Goal: Task Accomplishment & Management: Use online tool/utility

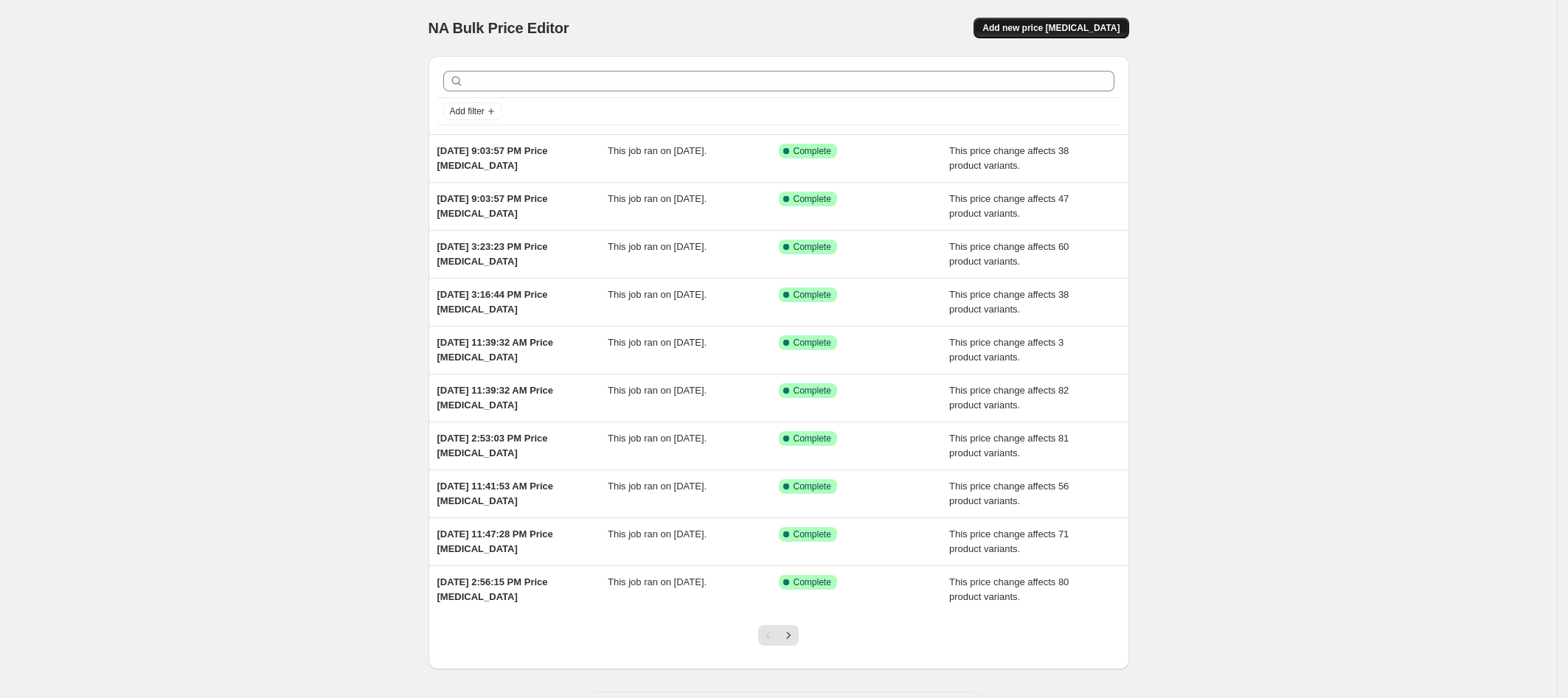
click at [1028, 23] on span "Add new price change job" at bounding box center [1050, 28] width 137 height 12
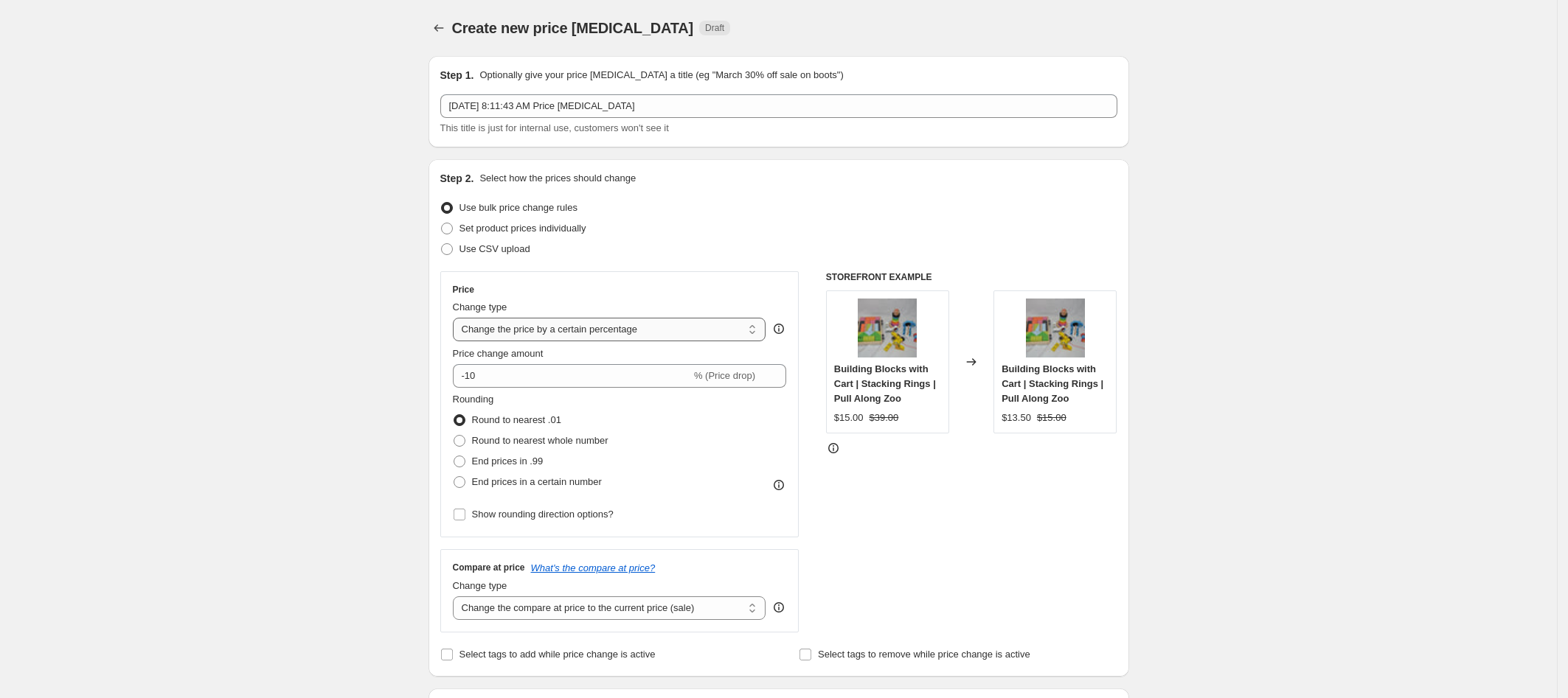
click at [488, 331] on select "Change the price to a certain amount Change the price by a certain amount Chang…" at bounding box center [609, 330] width 313 height 24
select select "no_change"
click at [457, 318] on select "Change the price to a certain amount Change the price by a certain amount Chang…" at bounding box center [609, 330] width 313 height 24
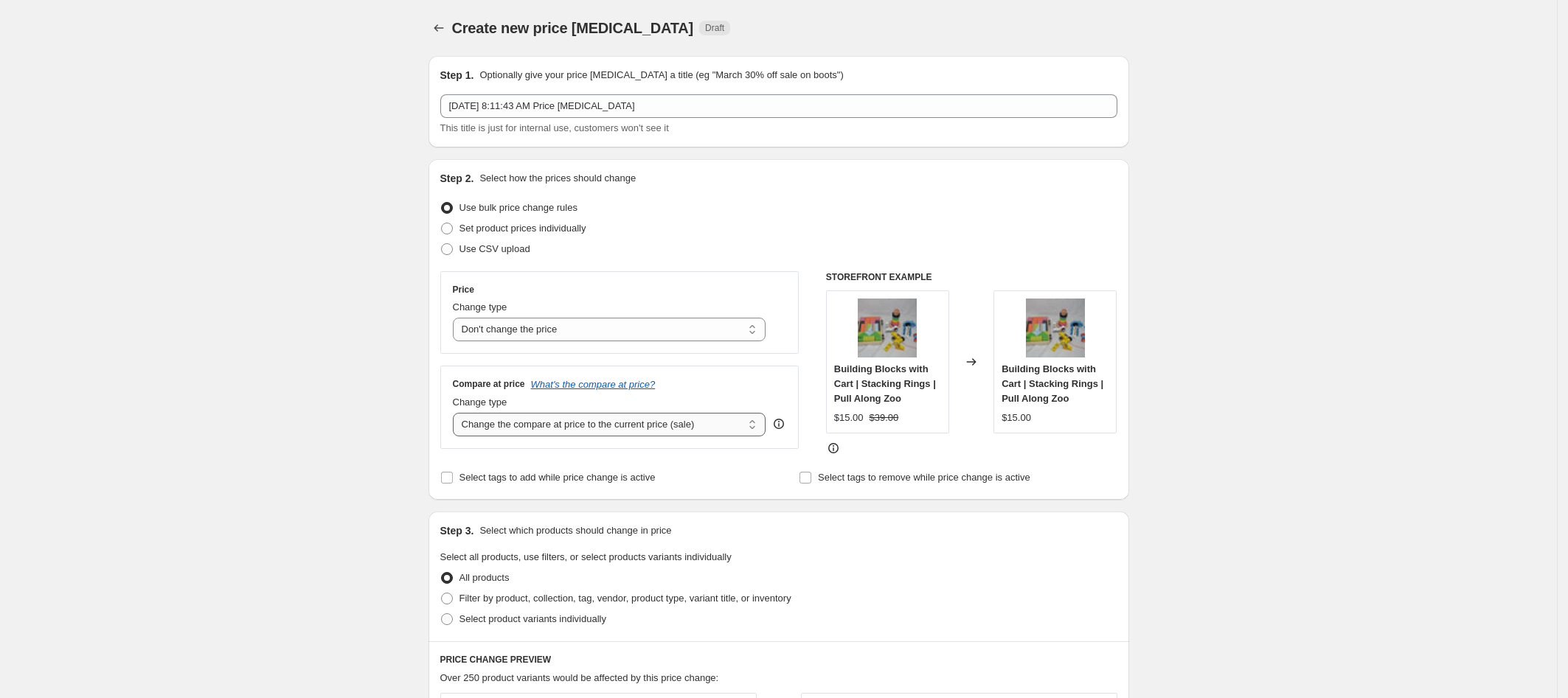
click at [505, 425] on select "Change the compare at price to the current price (sale) Change the compare at p…" at bounding box center [609, 425] width 313 height 24
select select "to"
click at [457, 413] on select "Change the compare at price to the current price (sale) Change the compare at p…" at bounding box center [609, 425] width 313 height 24
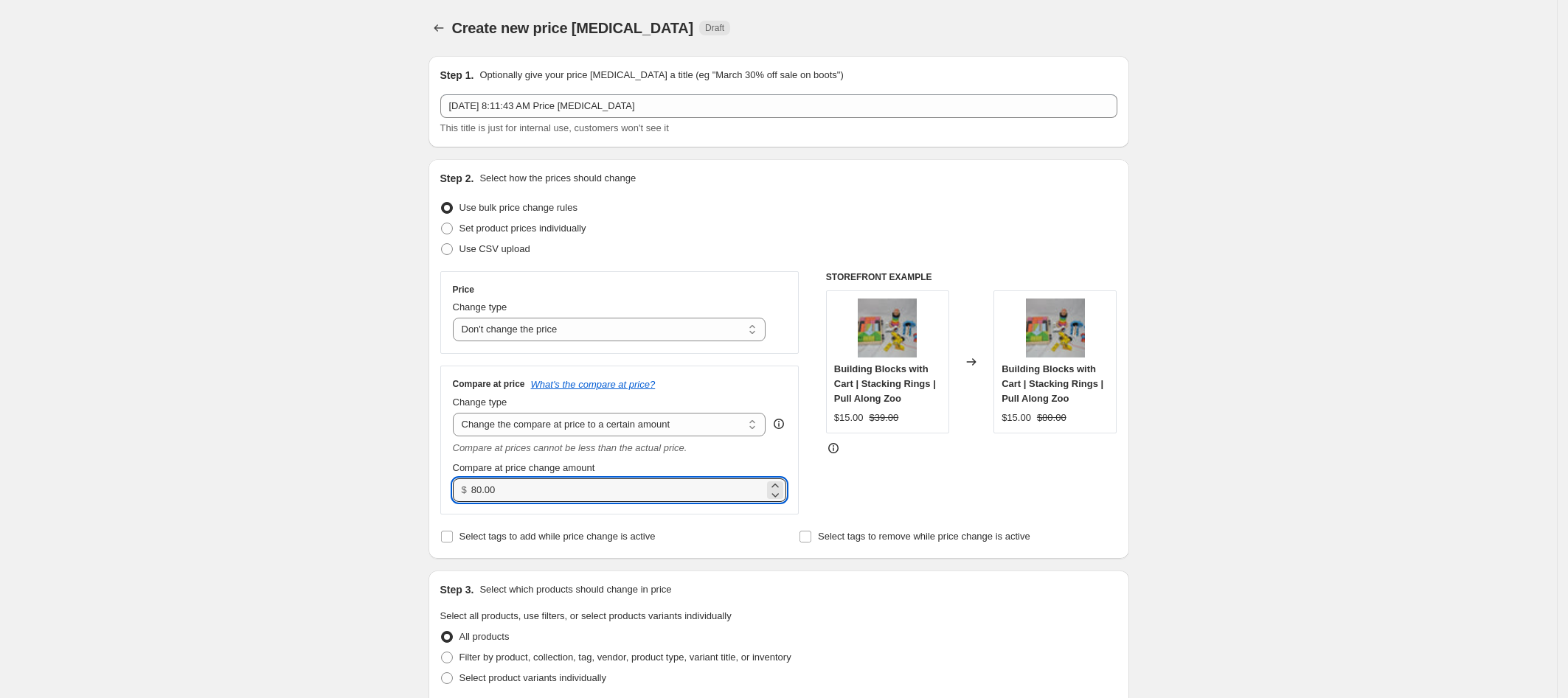
drag, startPoint x: 515, startPoint y: 493, endPoint x: 445, endPoint y: 481, distance: 71.2
click at [445, 481] on div "Compare at price What's the compare at price? Change type Change the compare at…" at bounding box center [619, 440] width 359 height 148
type input "1000.00"
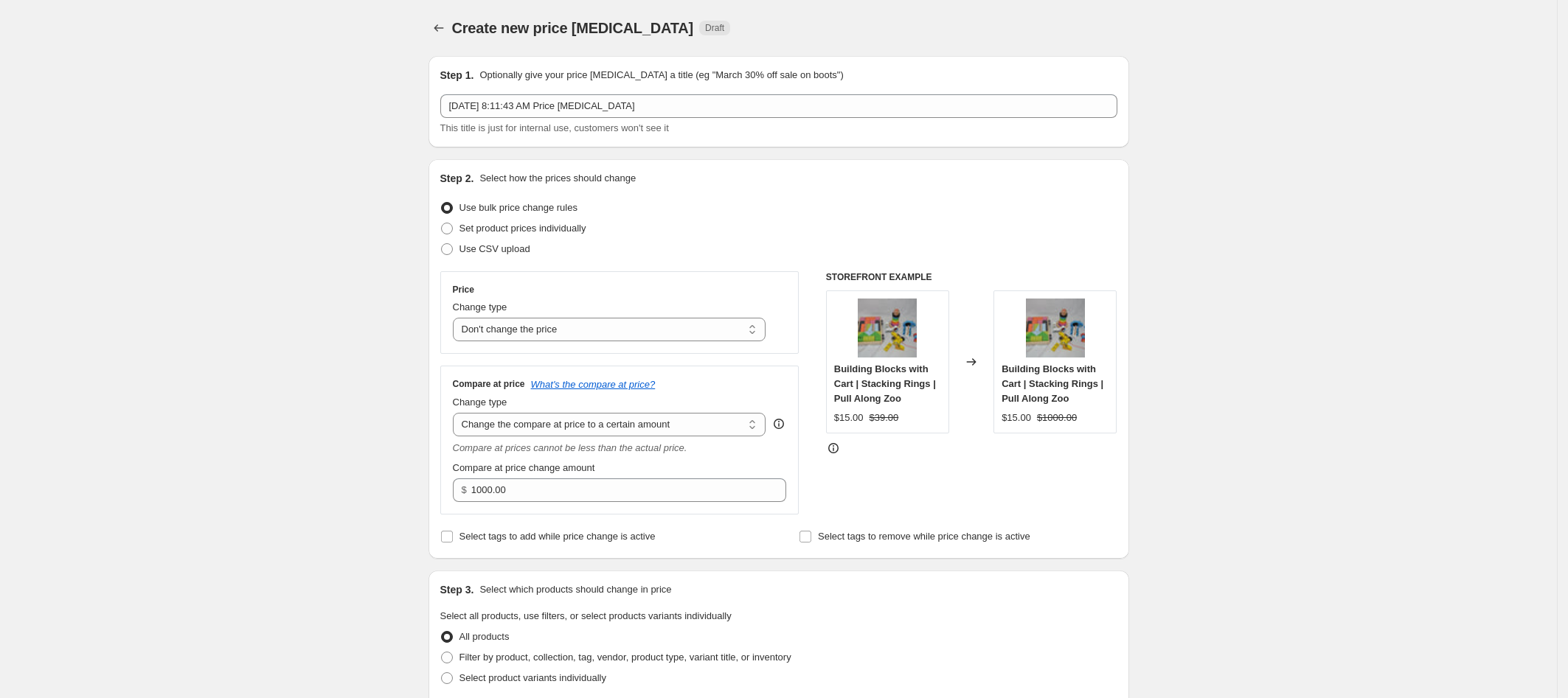
click at [432, 525] on div "Step 2. Select how the prices should change Use bulk price change rules Set pro…" at bounding box center [778, 359] width 701 height 400
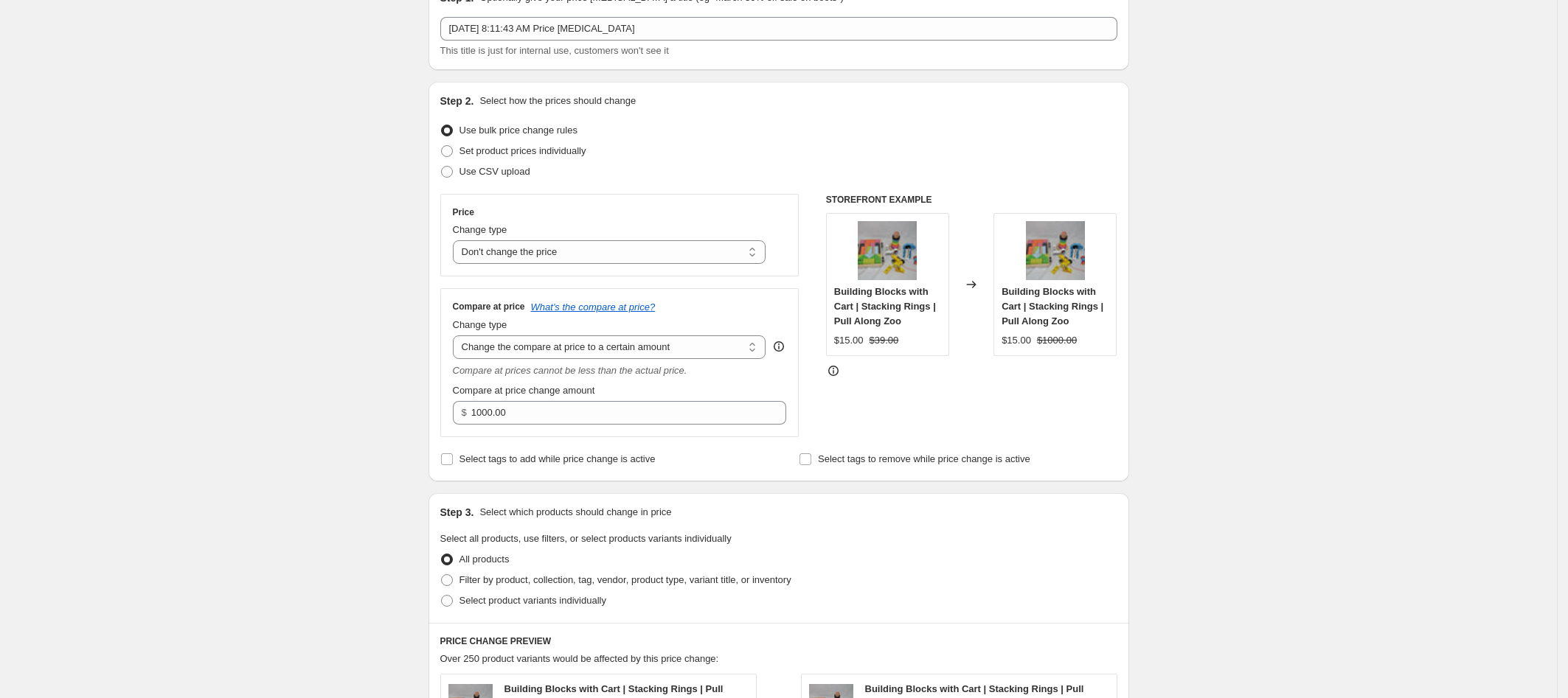
scroll to position [164, 0]
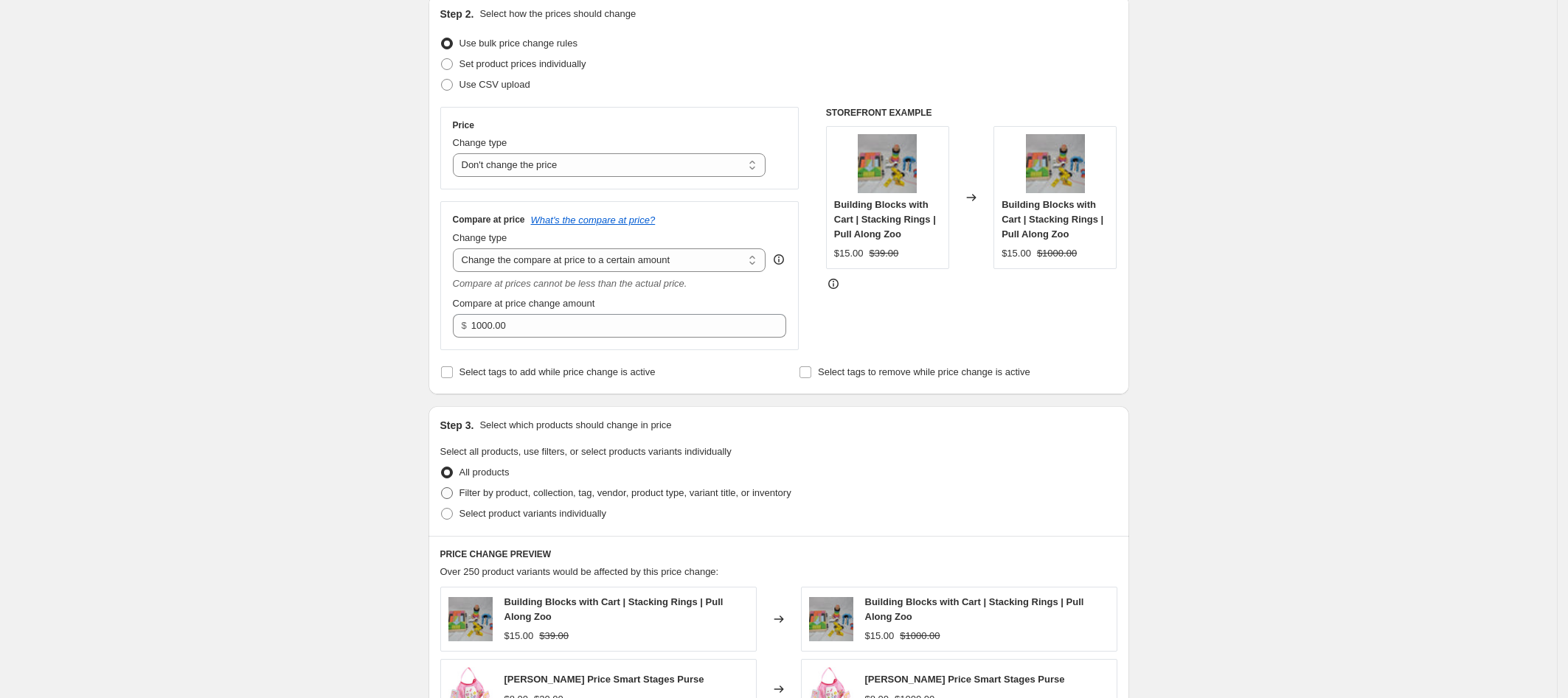
click at [452, 492] on span at bounding box center [447, 493] width 12 height 12
click at [442, 488] on input "Filter by product, collection, tag, vendor, product type, variant title, or inv…" at bounding box center [441, 487] width 1 height 1
radio input "true"
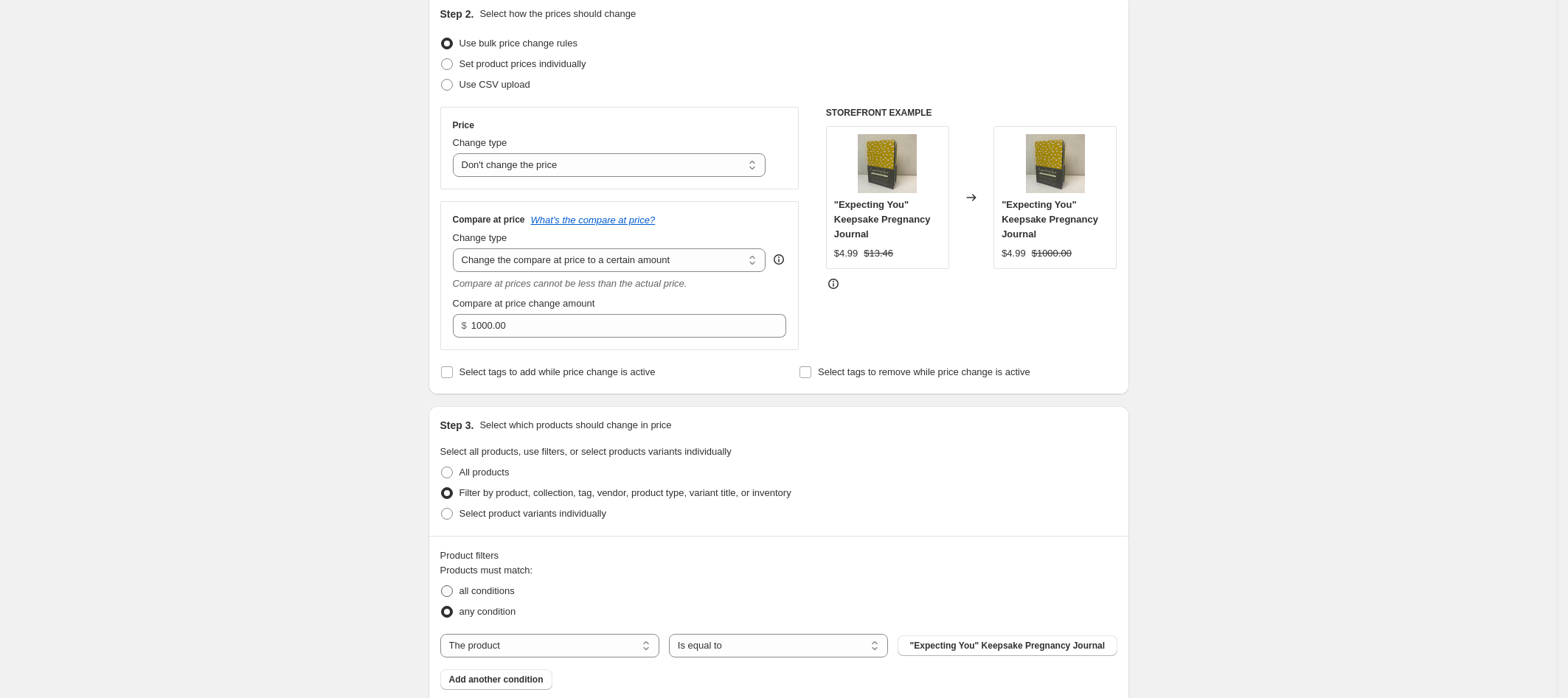
click at [453, 585] on span at bounding box center [447, 591] width 12 height 12
click at [442, 585] on input "all conditions" at bounding box center [441, 585] width 1 height 1
radio input "true"
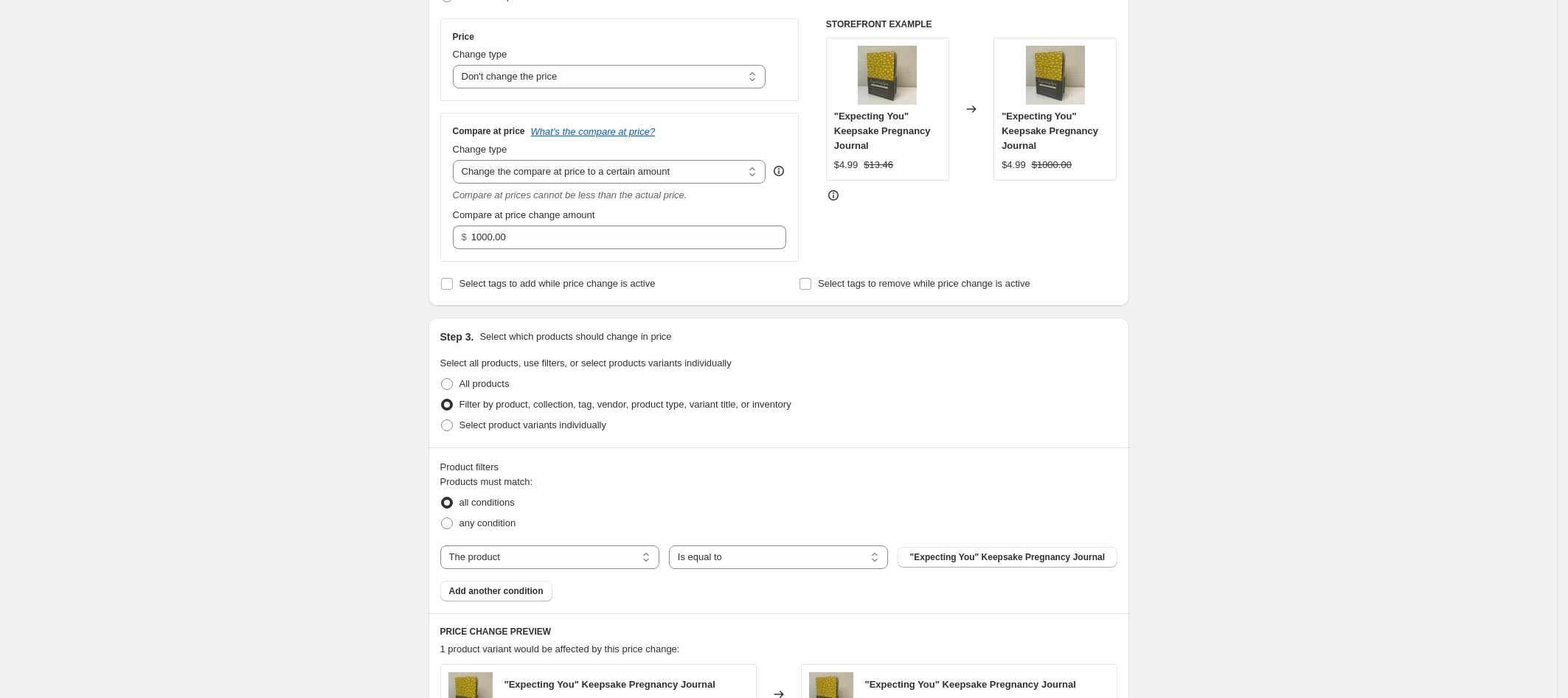
scroll to position [347, 0]
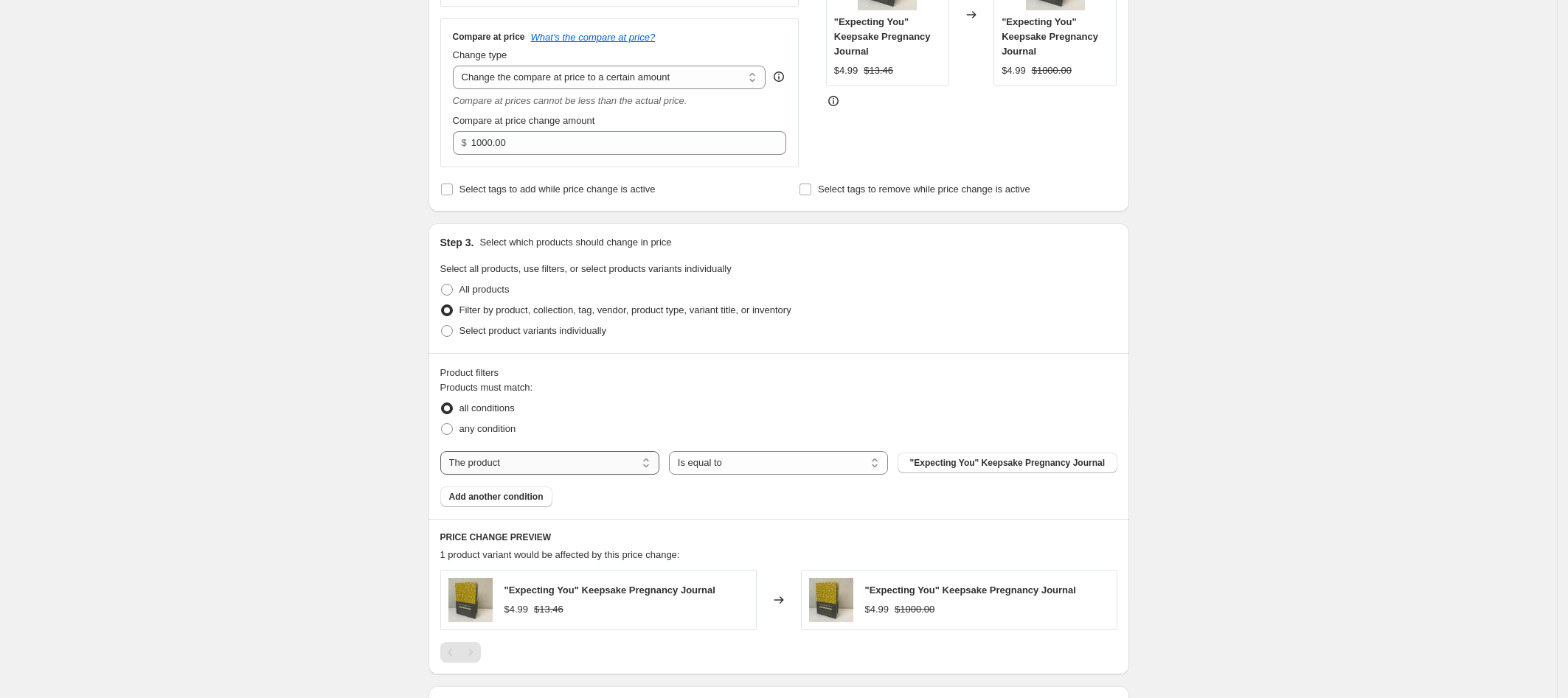
click at [485, 468] on select "The product The product's collection The product's tag The product's vendor The…" at bounding box center [549, 463] width 219 height 24
select select "tag"
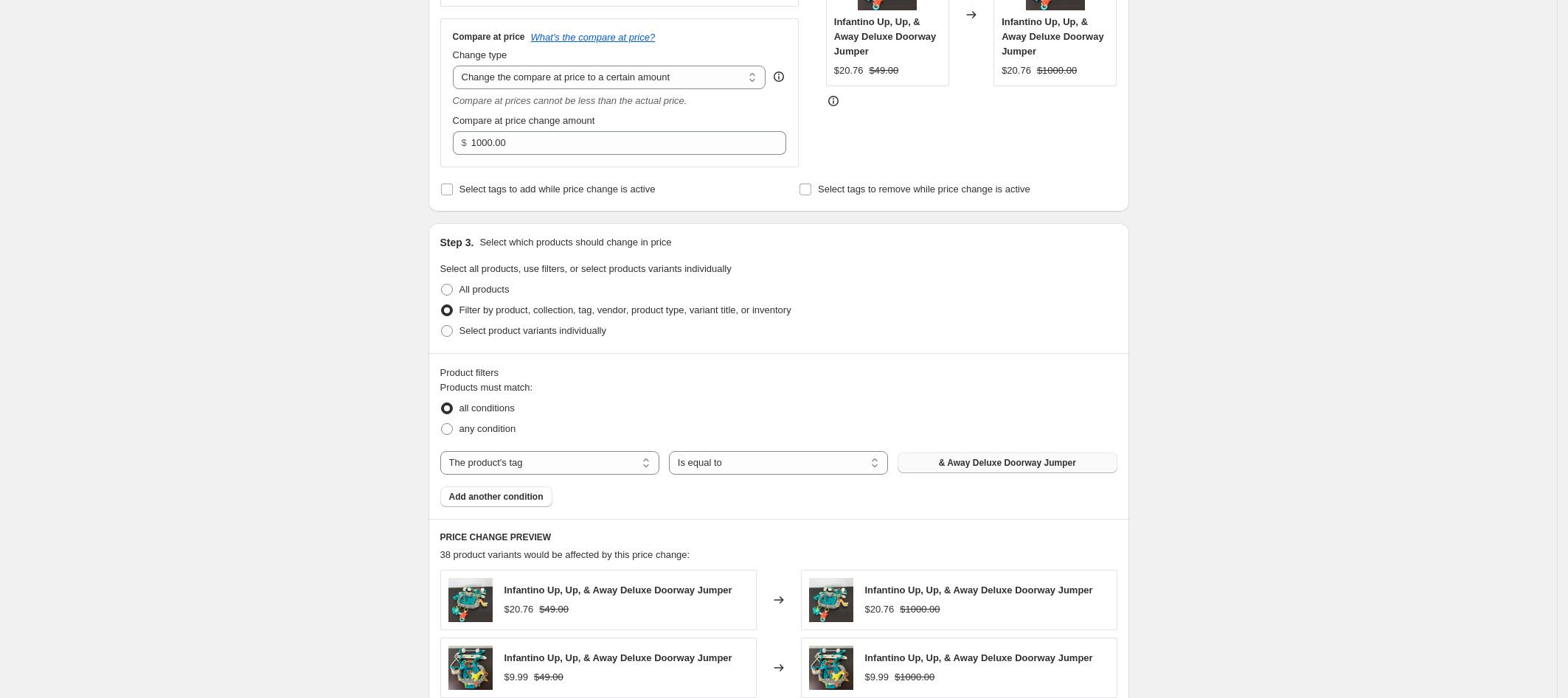
click at [945, 466] on span "& Away Deluxe Doorway Jumper" at bounding box center [1007, 463] width 137 height 12
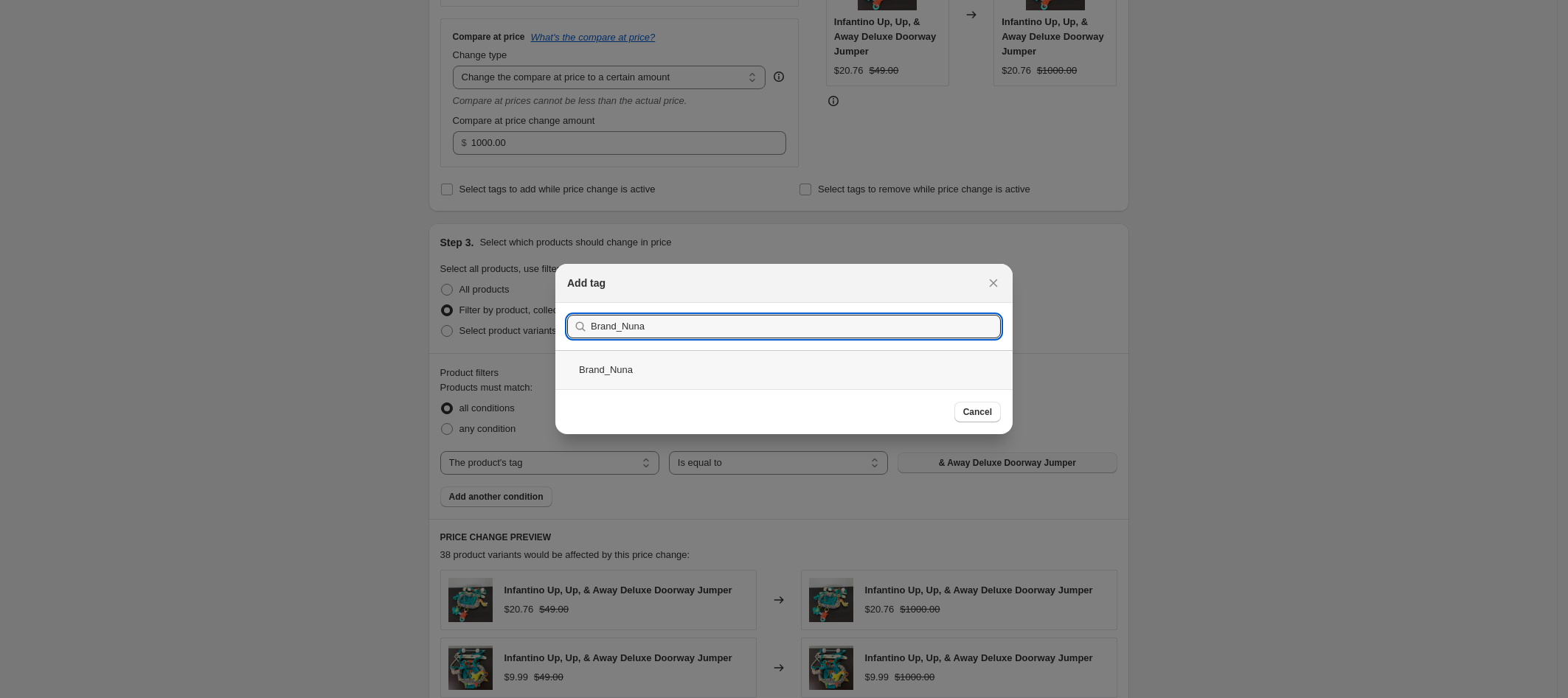
type input "Brand_Nuna"
click at [715, 366] on div "Brand_Nuna" at bounding box center [783, 369] width 457 height 39
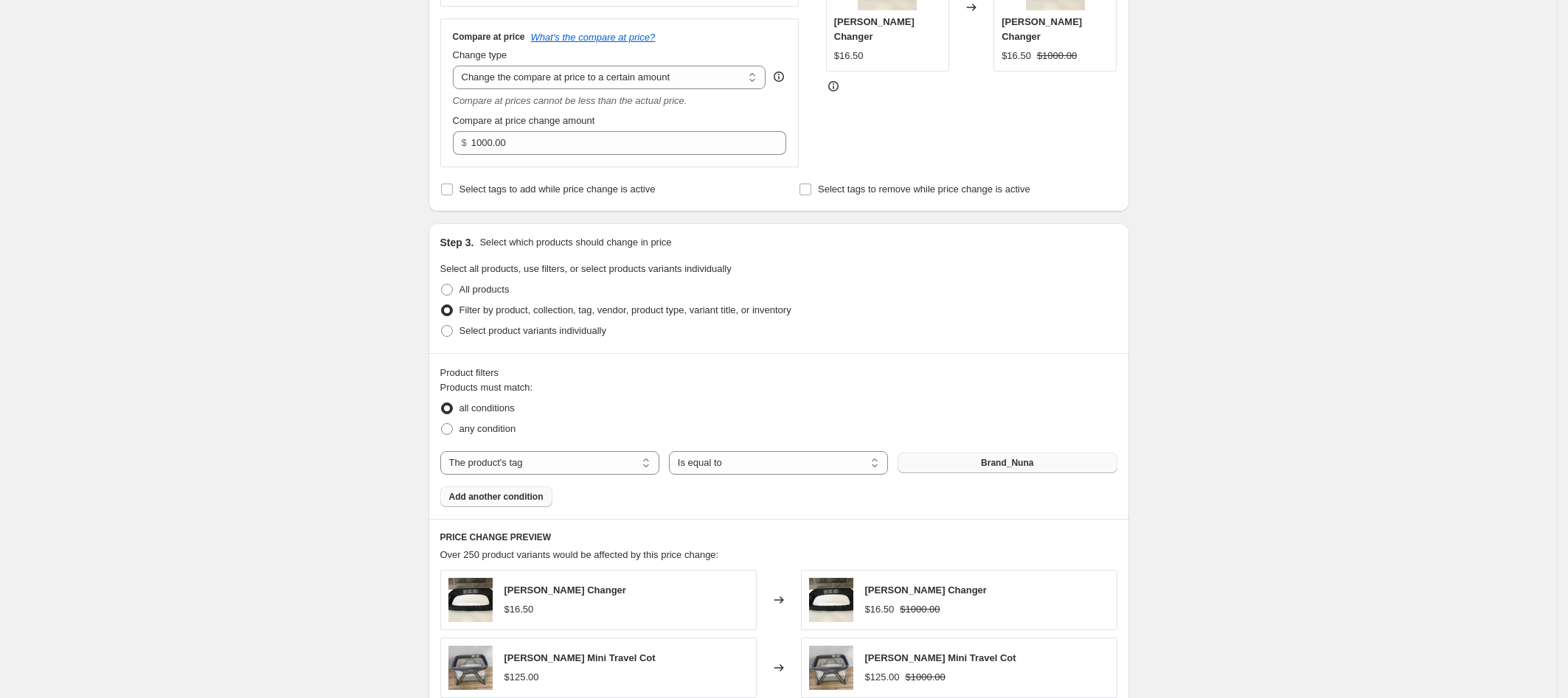
click at [492, 495] on span "Add another condition" at bounding box center [496, 497] width 94 height 12
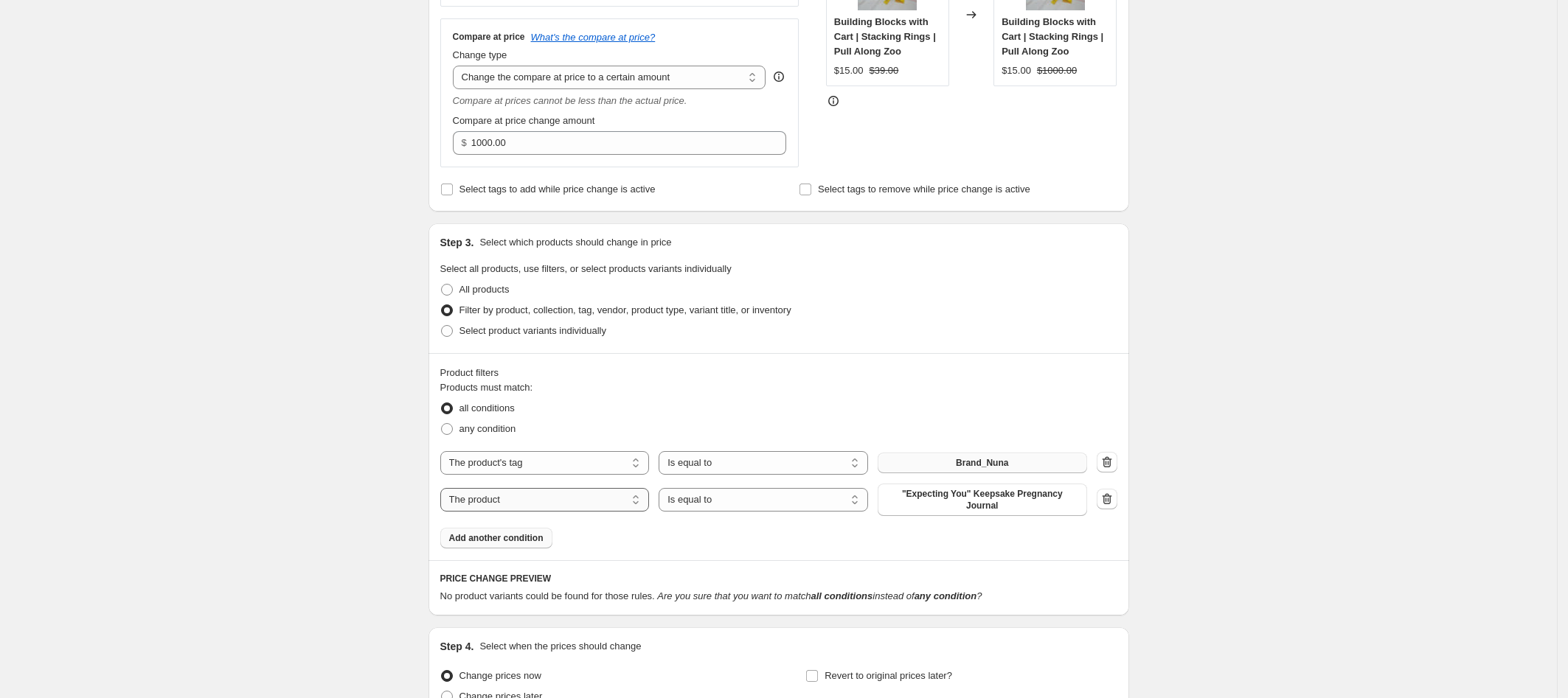
click at [494, 501] on select "The product The product's collection The product's tag The product's vendor The…" at bounding box center [544, 500] width 209 height 24
select select "tag"
click at [1001, 496] on span "& Away Deluxe Doorway Jumper" at bounding box center [982, 496] width 137 height 12
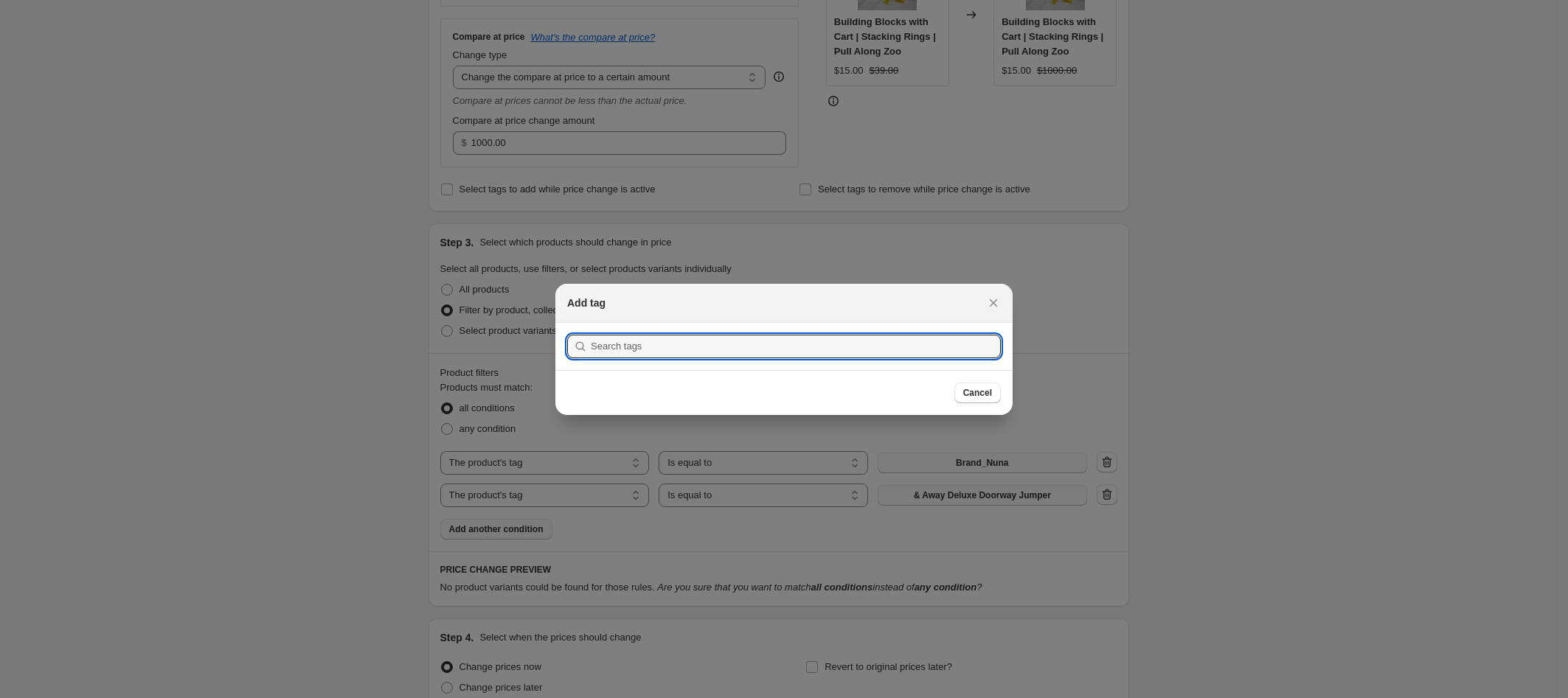
scroll to position [0, 0]
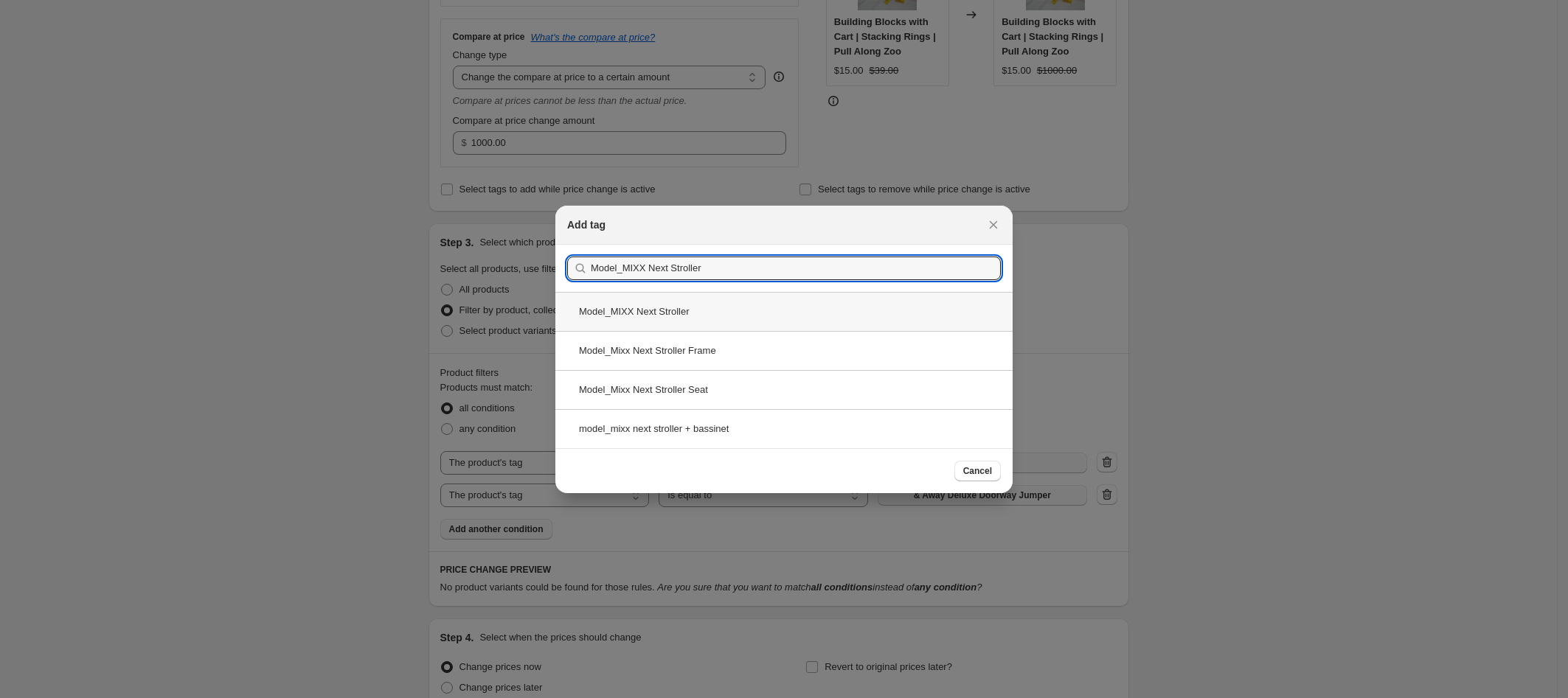
type input "Model_MIXX Next Stroller"
click at [616, 306] on div "Model_MIXX Next Stroller" at bounding box center [783, 311] width 457 height 39
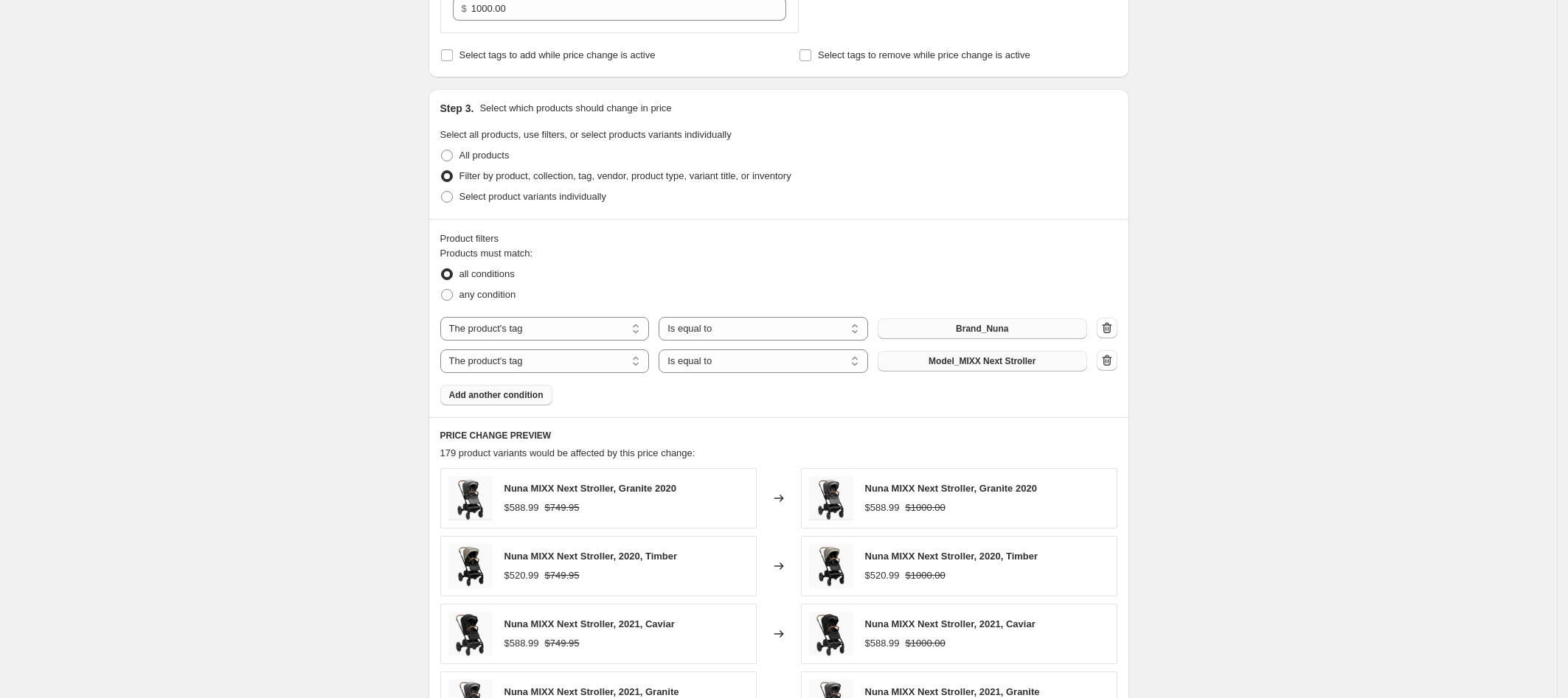
scroll to position [852, 0]
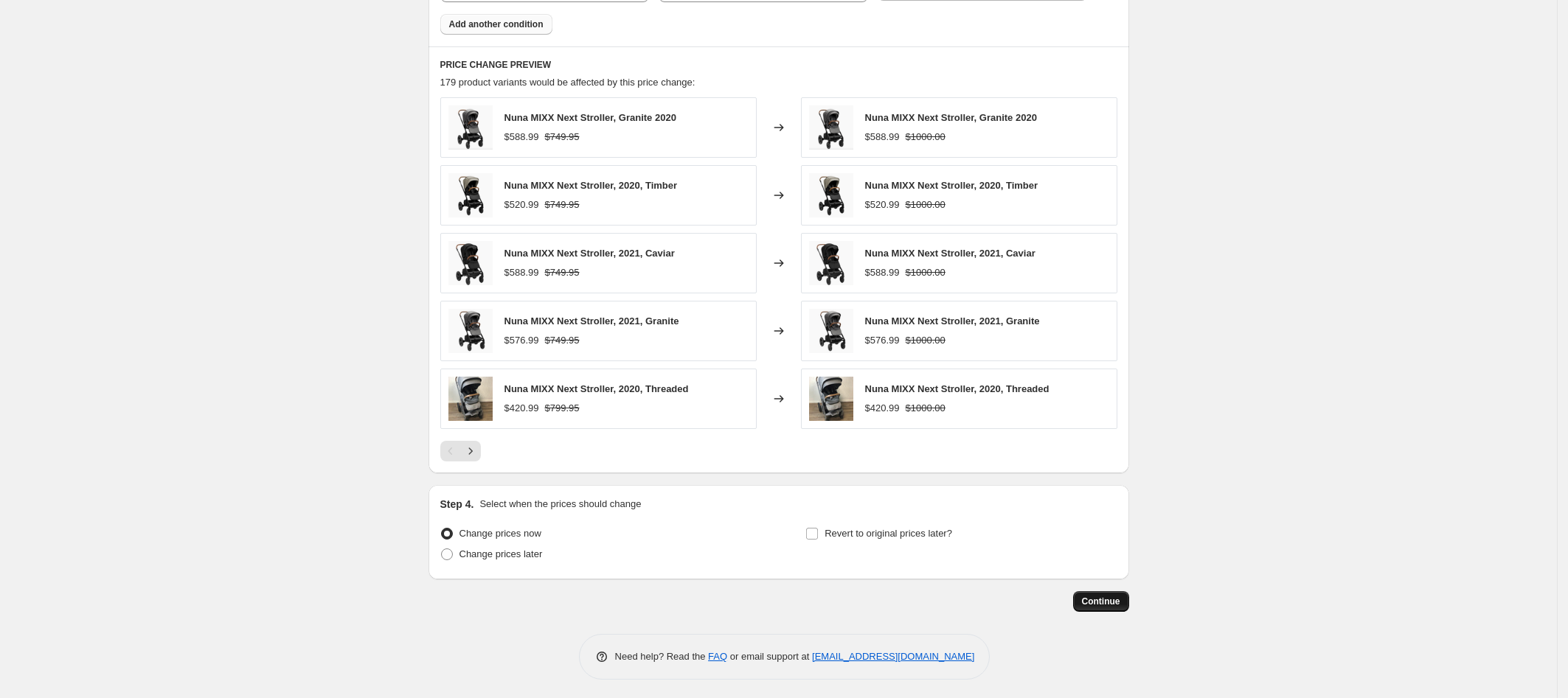
click at [1091, 604] on span "Continue" at bounding box center [1101, 602] width 38 height 12
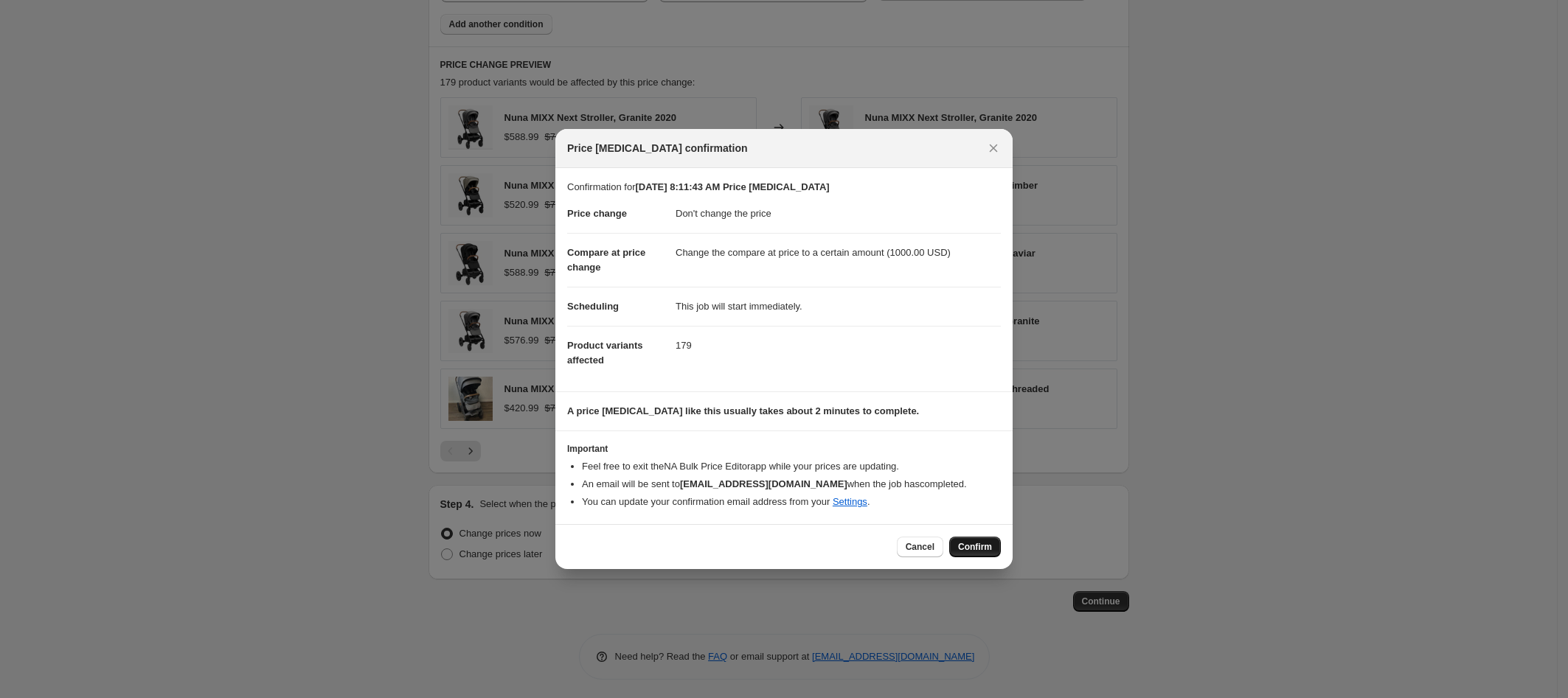
click at [965, 552] on span "Confirm" at bounding box center [975, 547] width 34 height 12
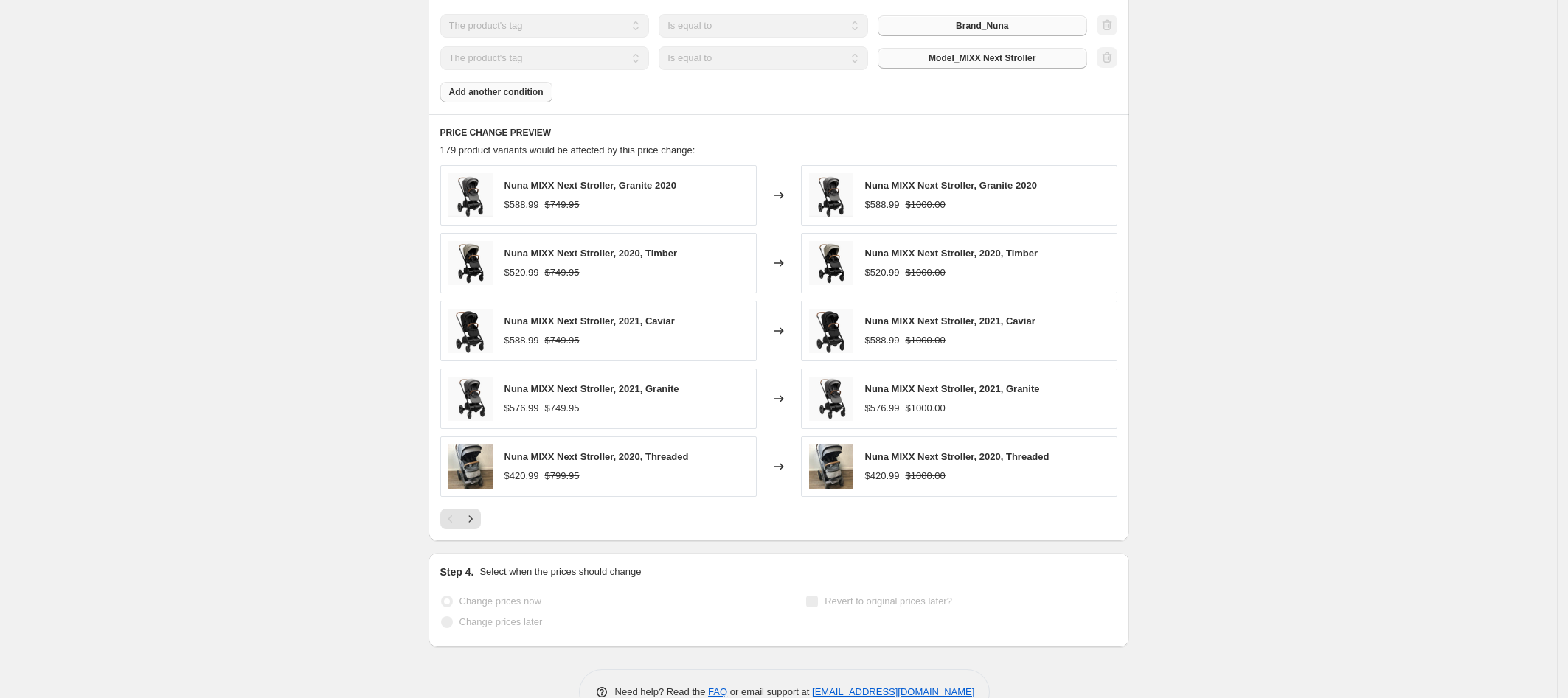
scroll to position [891, 0]
